Goal: Information Seeking & Learning: Learn about a topic

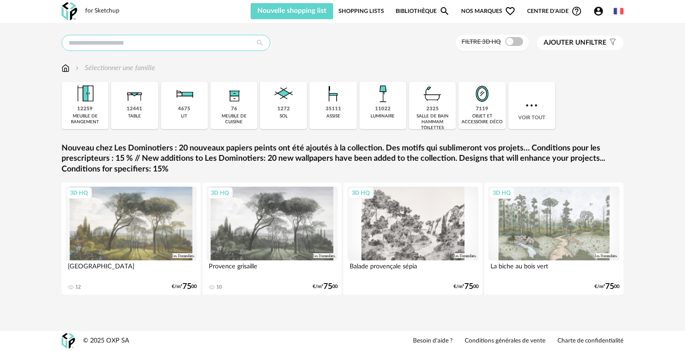
click at [156, 37] on input "text" at bounding box center [166, 43] width 209 height 16
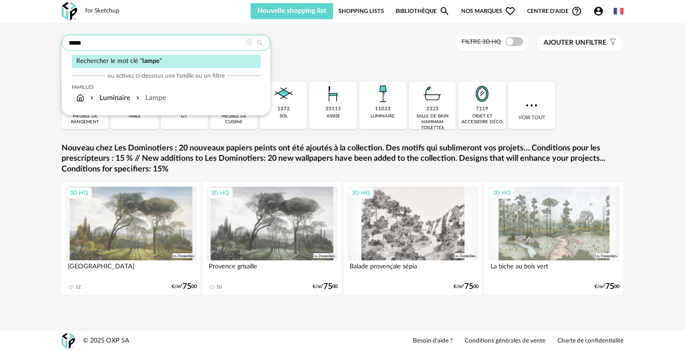
type input "*****"
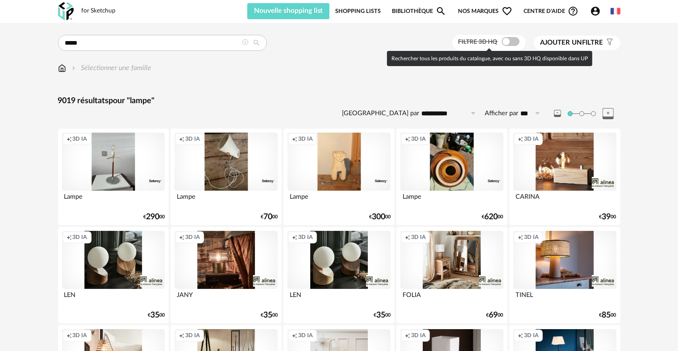
click at [517, 45] on div at bounding box center [510, 41] width 18 height 9
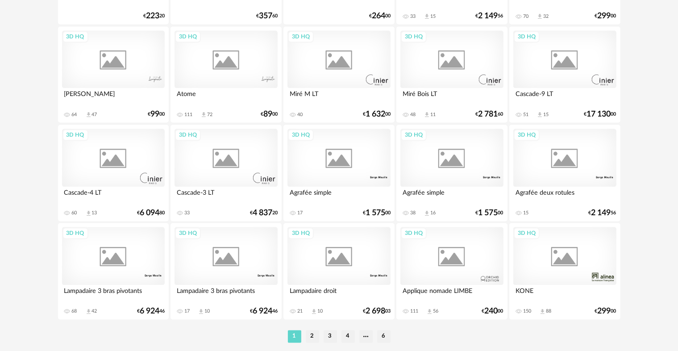
scroll to position [1800, 0]
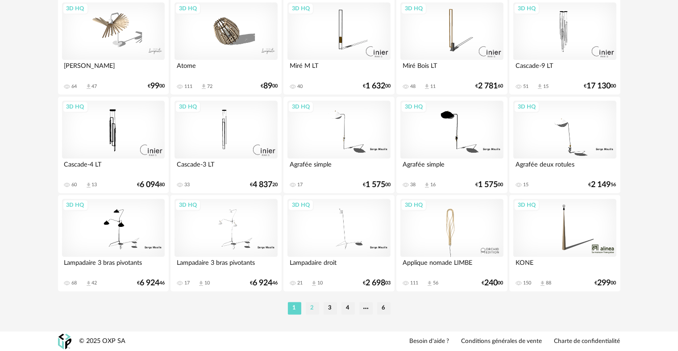
click at [309, 308] on li "2" at bounding box center [312, 308] width 13 height 12
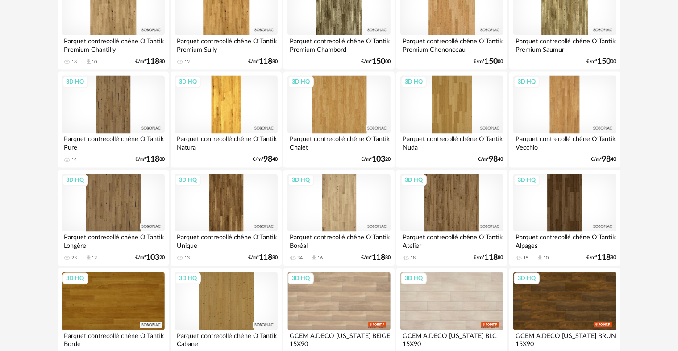
scroll to position [1800, 0]
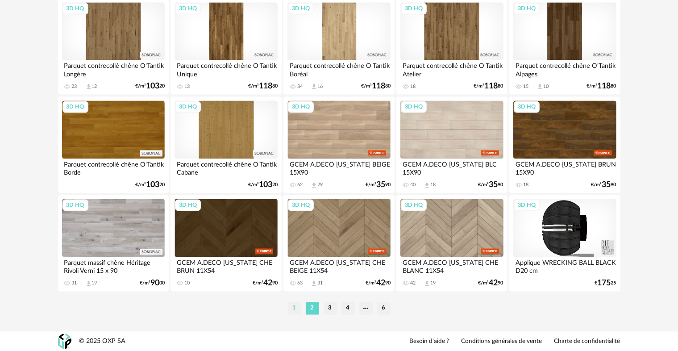
click at [291, 307] on li "1" at bounding box center [294, 308] width 13 height 12
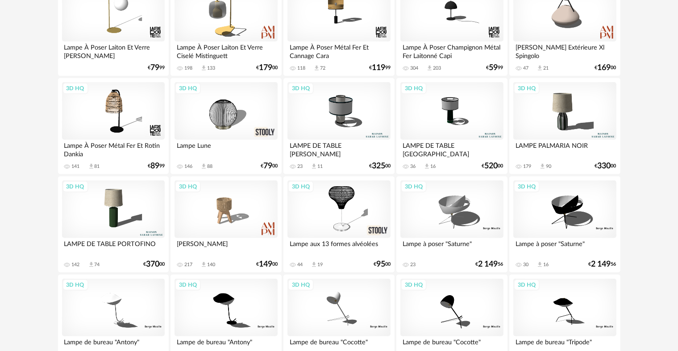
scroll to position [446, 0]
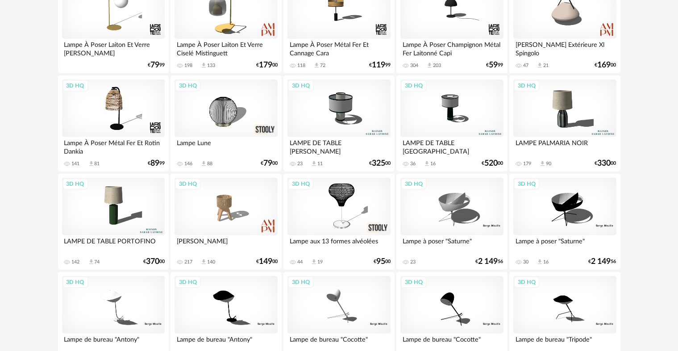
click at [450, 107] on div "3D HQ" at bounding box center [451, 108] width 103 height 58
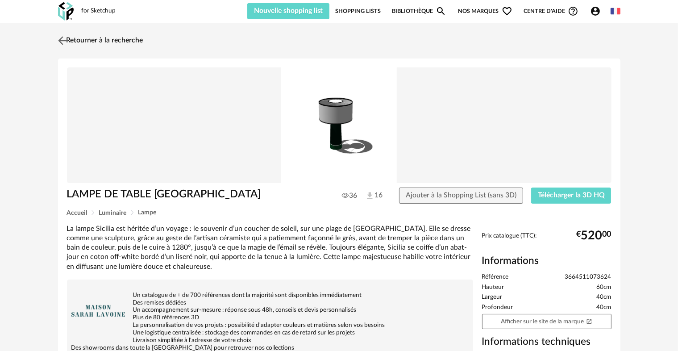
click at [63, 41] on img at bounding box center [62, 40] width 13 height 13
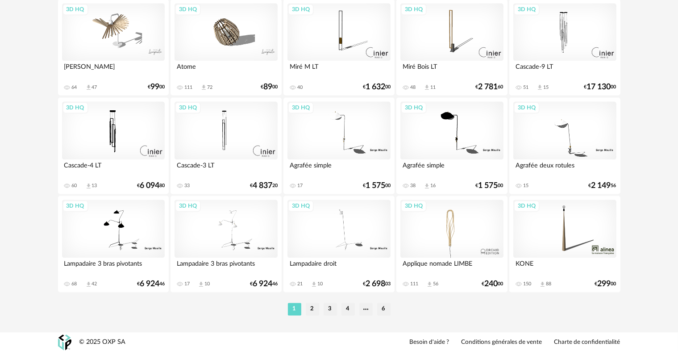
scroll to position [1800, 0]
click at [331, 308] on li "3" at bounding box center [329, 308] width 13 height 12
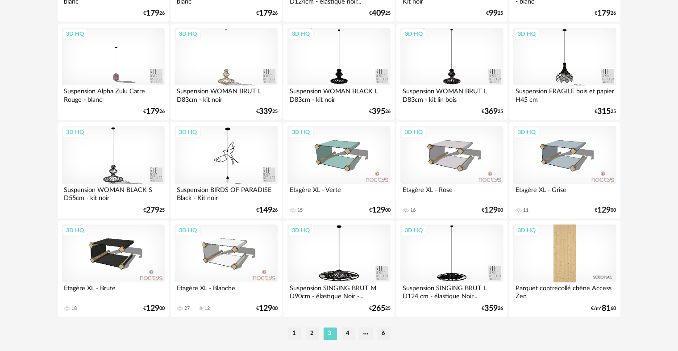
scroll to position [1800, 0]
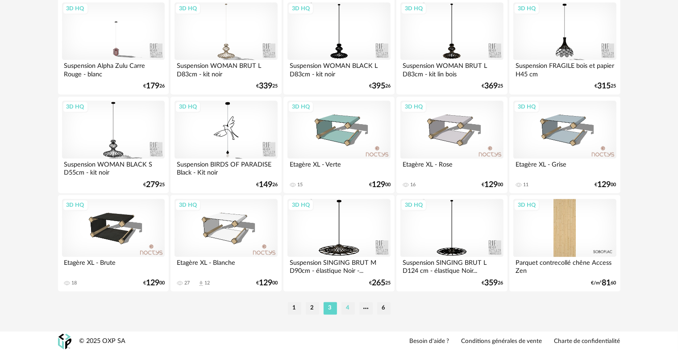
click at [346, 306] on li "4" at bounding box center [347, 308] width 13 height 12
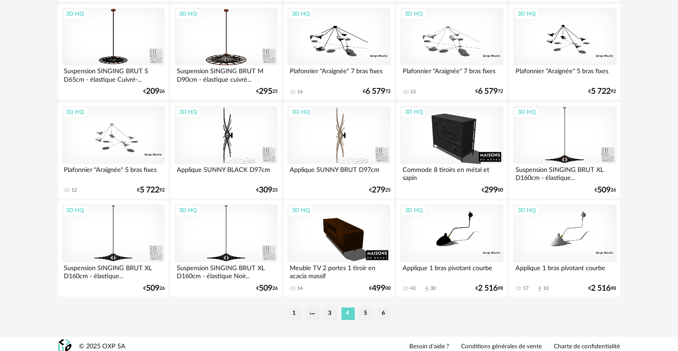
scroll to position [1800, 0]
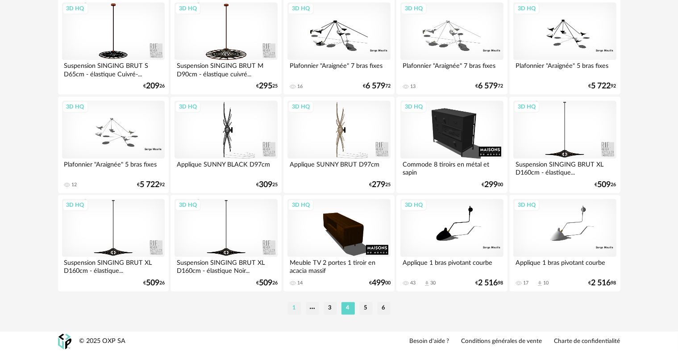
click at [295, 310] on li "1" at bounding box center [294, 308] width 13 height 12
click at [0, 0] on div at bounding box center [0, 0] width 0 height 0
